Goal: Obtain resource: Download file/media

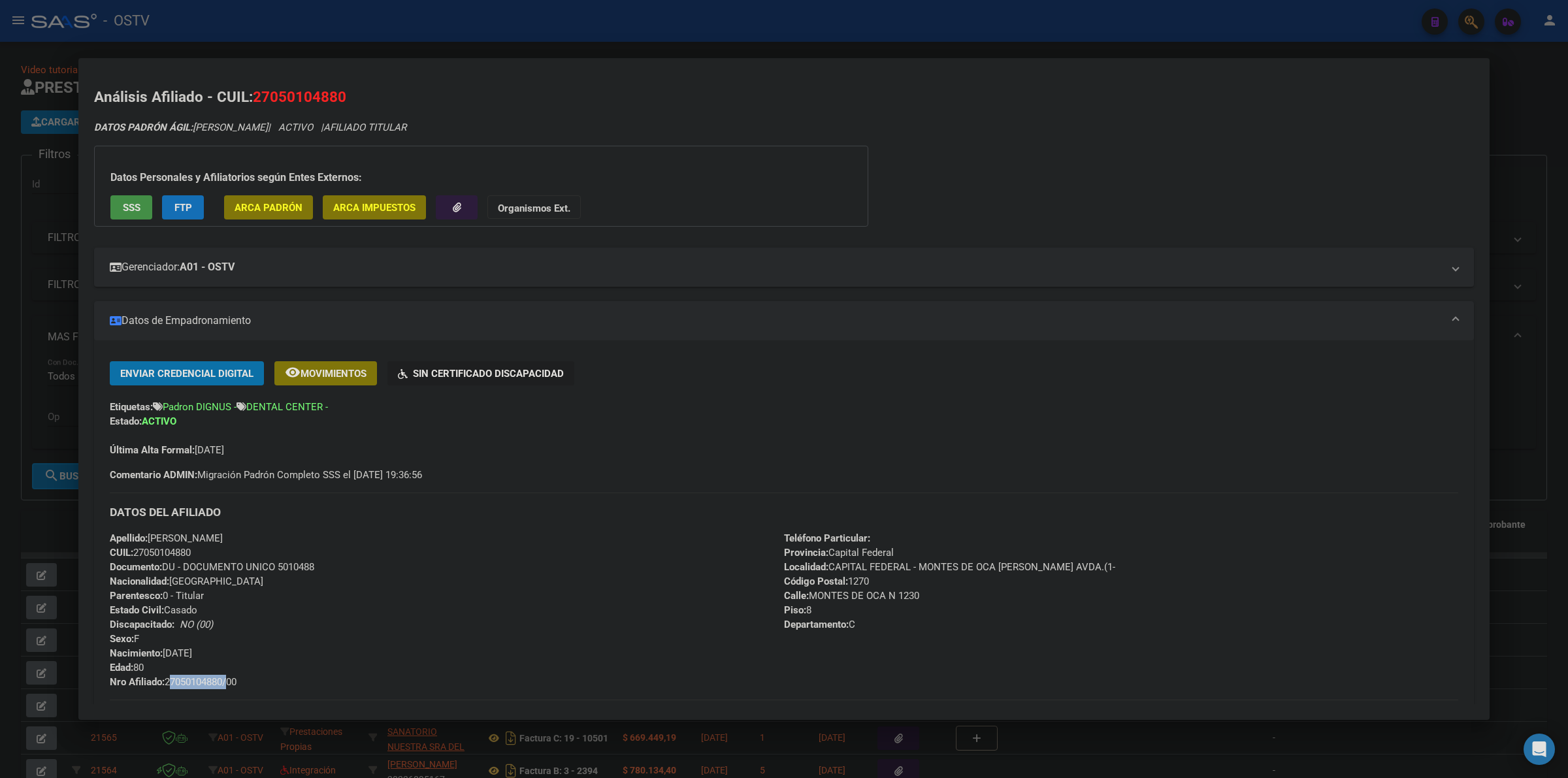
scroll to position [54, 0]
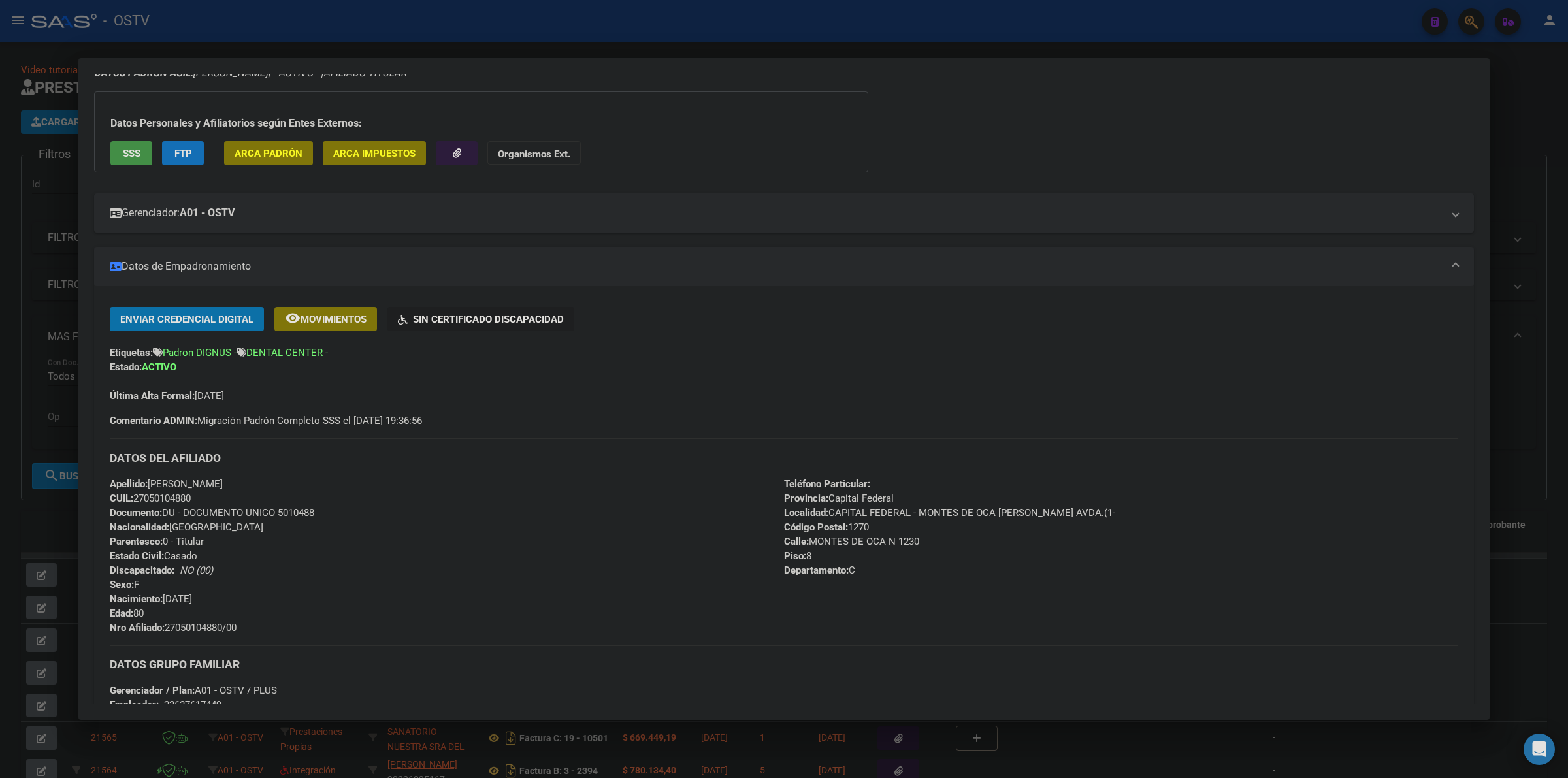
drag, startPoint x: 17, startPoint y: 542, endPoint x: 57, endPoint y: 540, distance: 40.0
click at [18, 542] on div at bounding box center [784, 389] width 1568 height 778
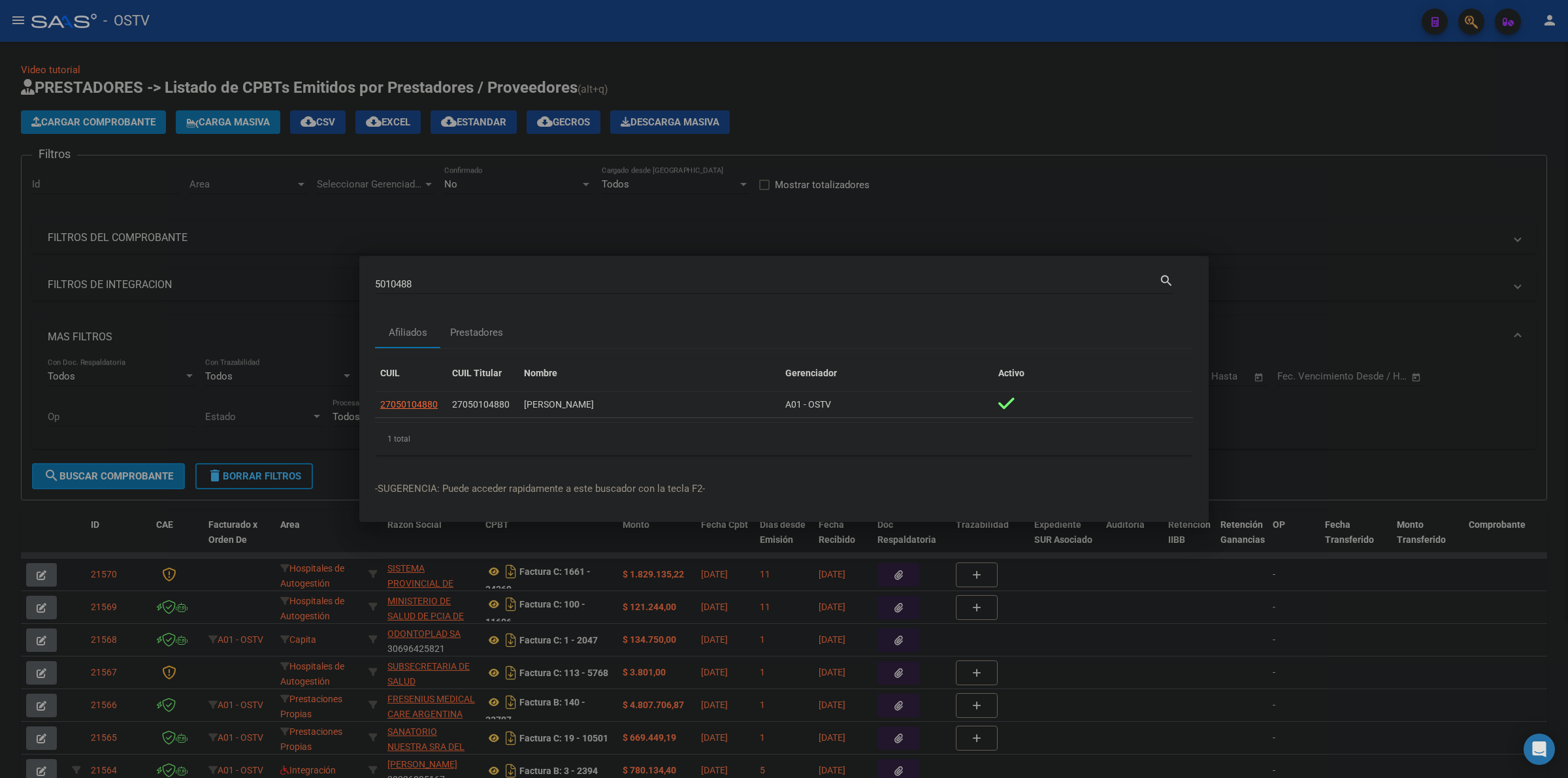
drag, startPoint x: 436, startPoint y: 562, endPoint x: 419, endPoint y: 577, distance: 22.7
click at [434, 565] on div at bounding box center [784, 389] width 1568 height 778
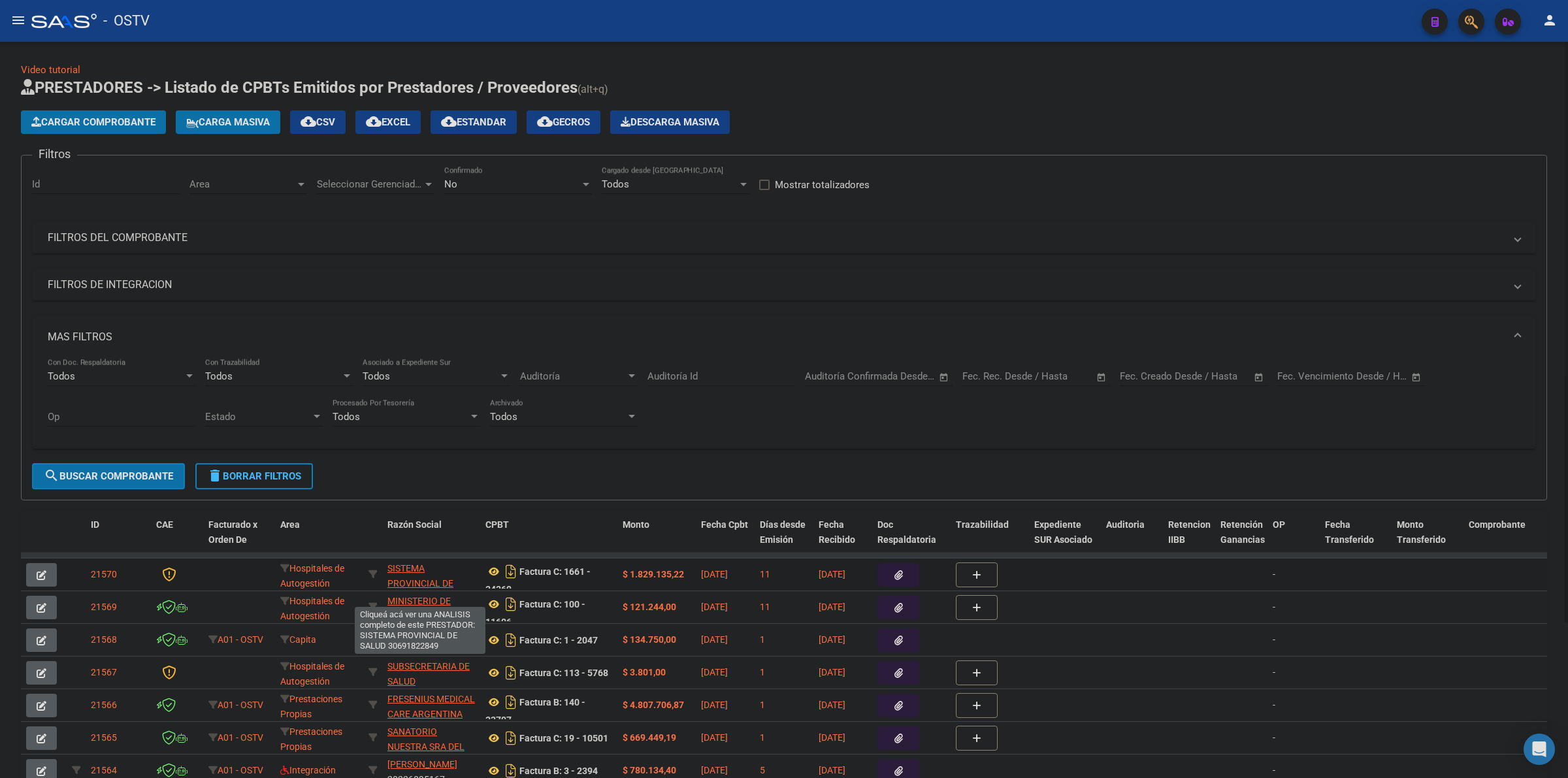
click at [408, 565] on span "SISTEMA PROVINCIAL DE SALUD" at bounding box center [420, 583] width 66 height 40
type textarea "30691822849"
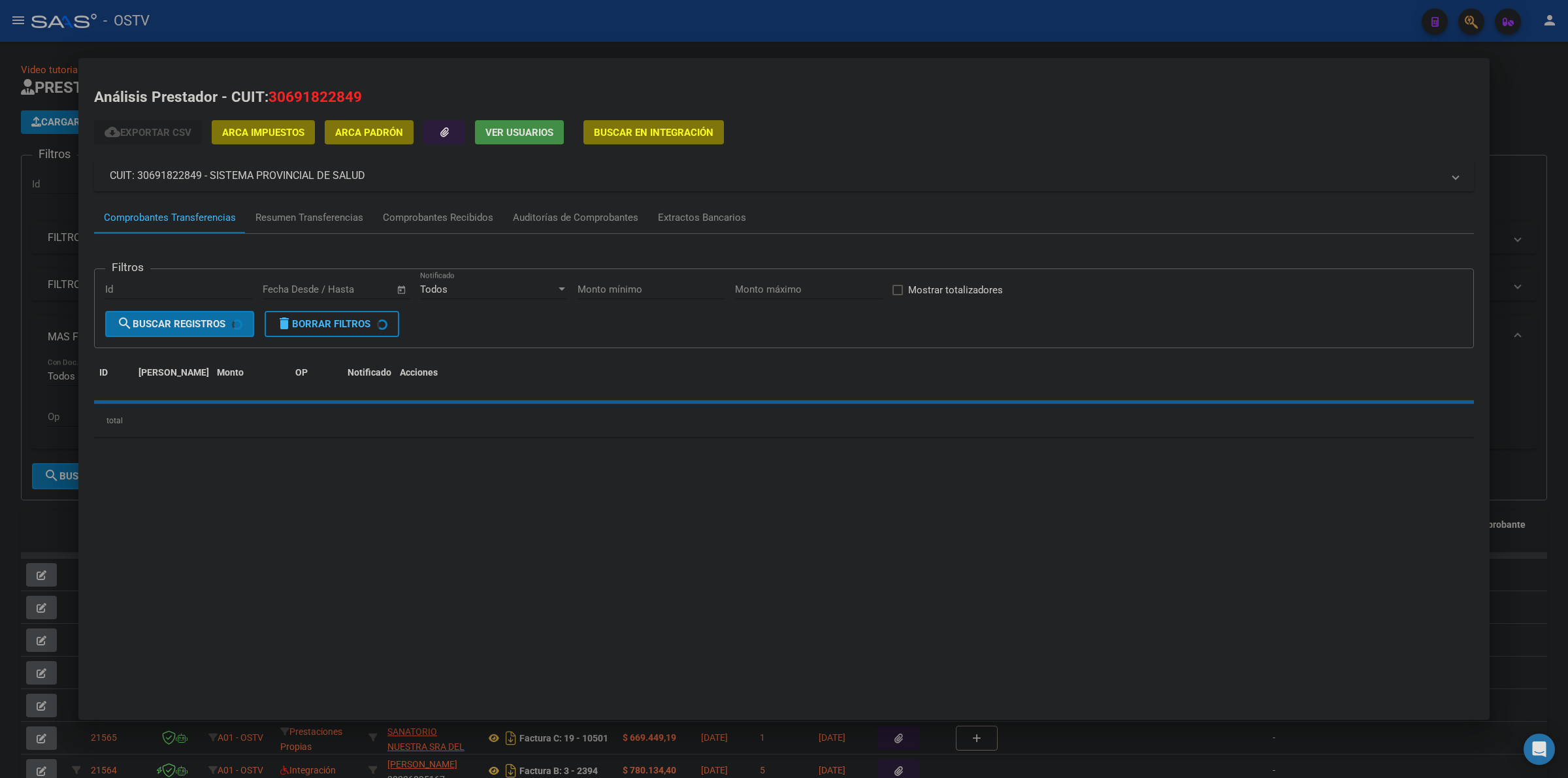
click at [608, 38] on div at bounding box center [784, 389] width 1568 height 778
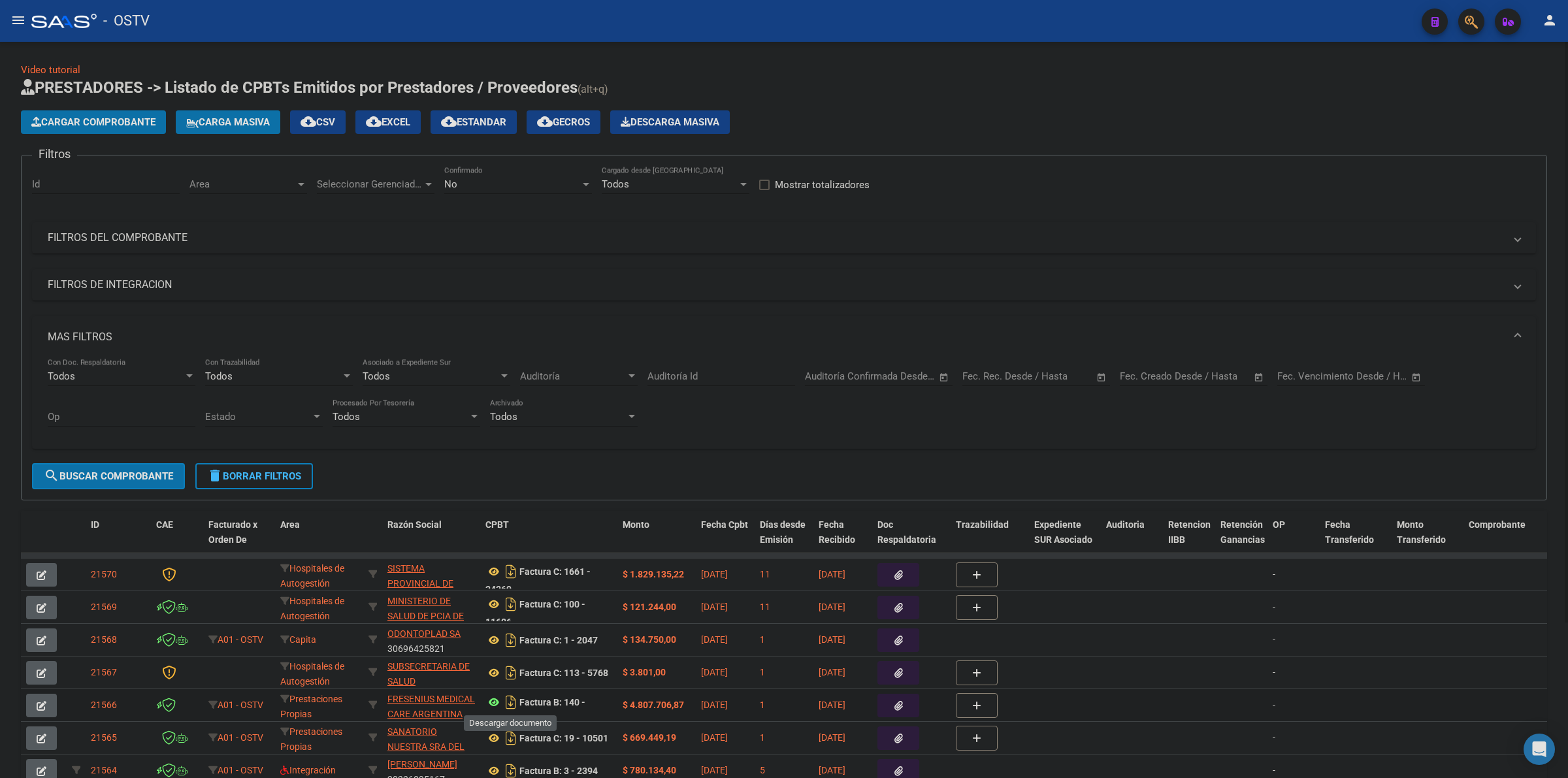
click at [501, 699] on app-download-rewritename at bounding box center [502, 702] width 34 height 10
click at [489, 699] on icon at bounding box center [494, 702] width 17 height 16
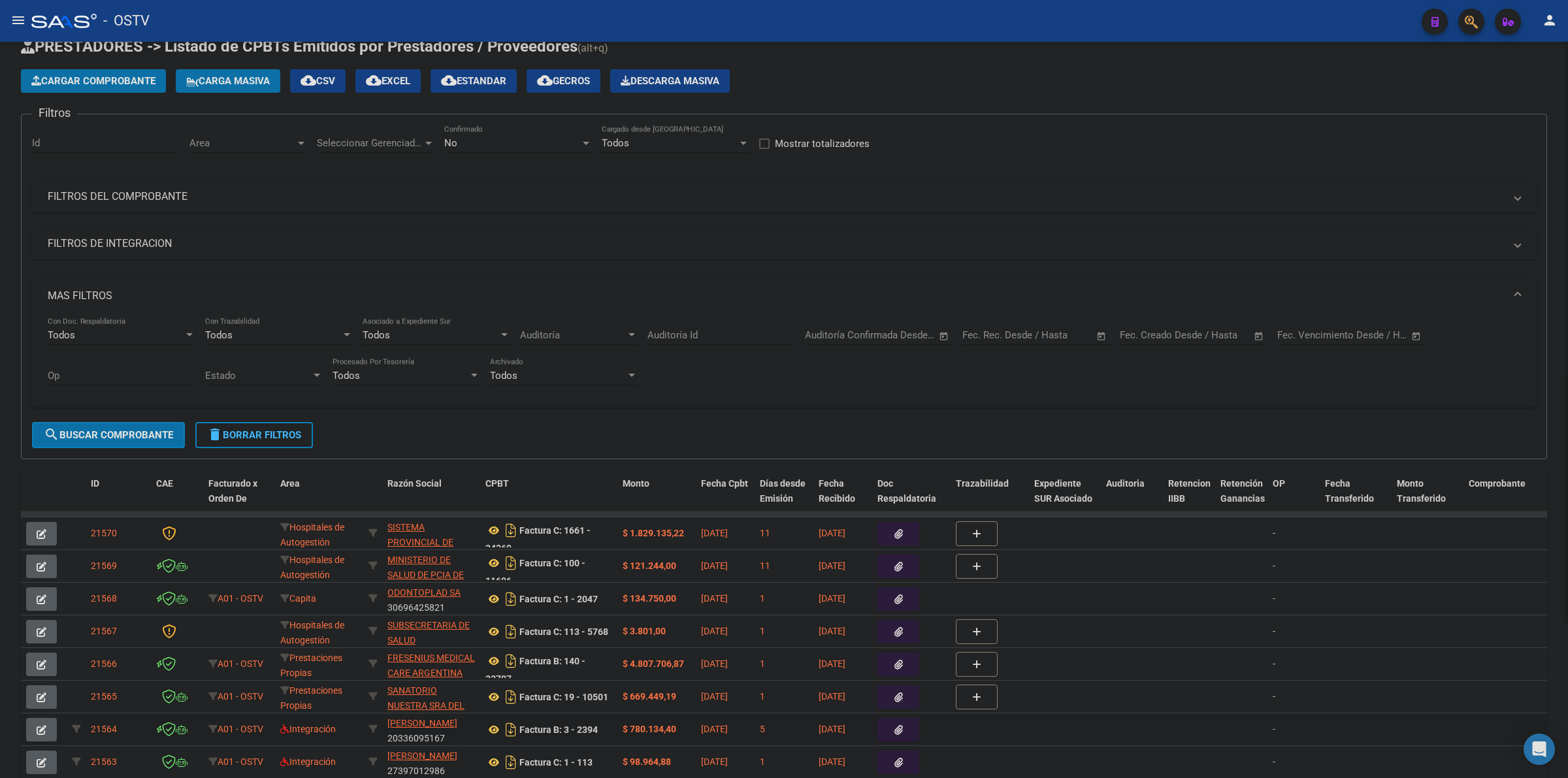
scroll to position [81, 0]
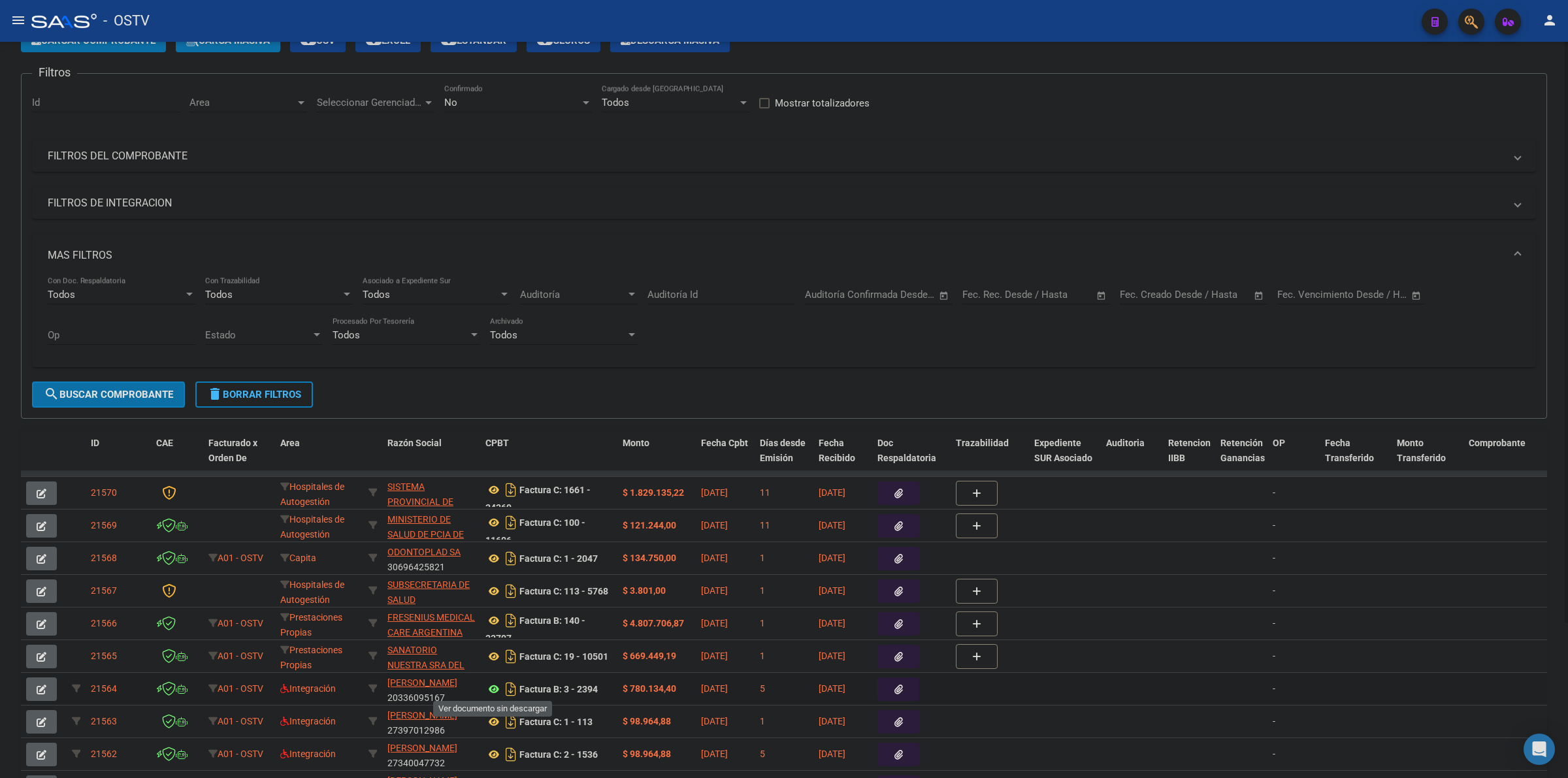
click at [490, 689] on icon at bounding box center [494, 689] width 17 height 16
